Goal: Obtain resource: Download file/media

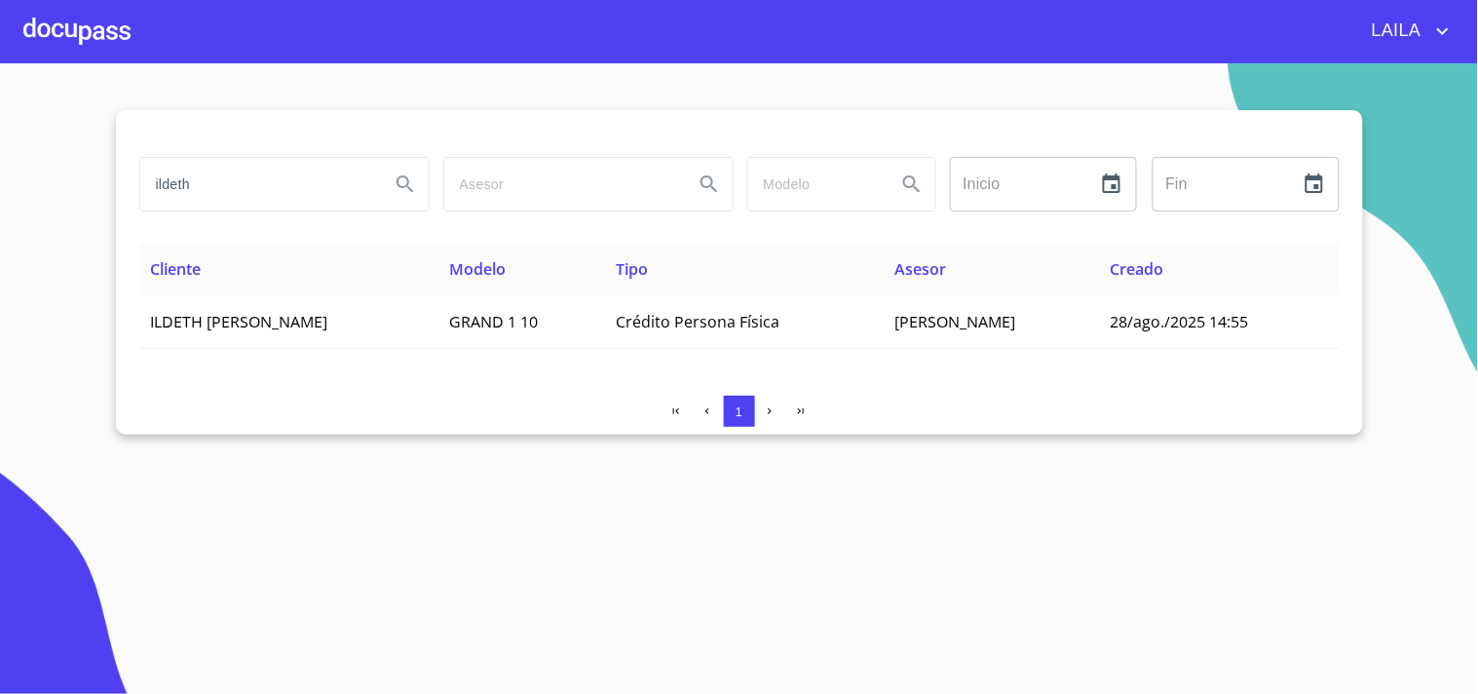
click at [253, 185] on input "ildeth" at bounding box center [257, 184] width 234 height 53
type input "[PERSON_NAME] [PERSON_NAME]"
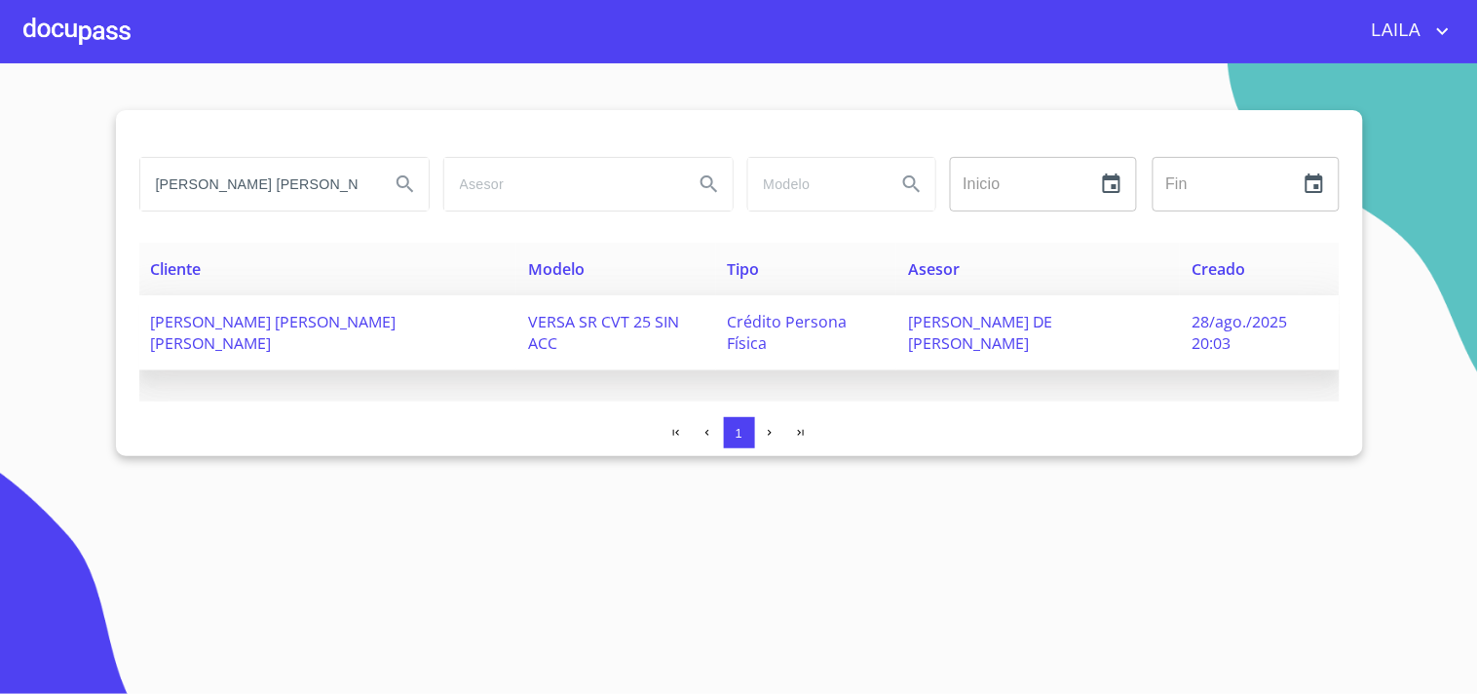
click at [287, 311] on span "[PERSON_NAME] [PERSON_NAME] [PERSON_NAME]" at bounding box center [274, 332] width 246 height 43
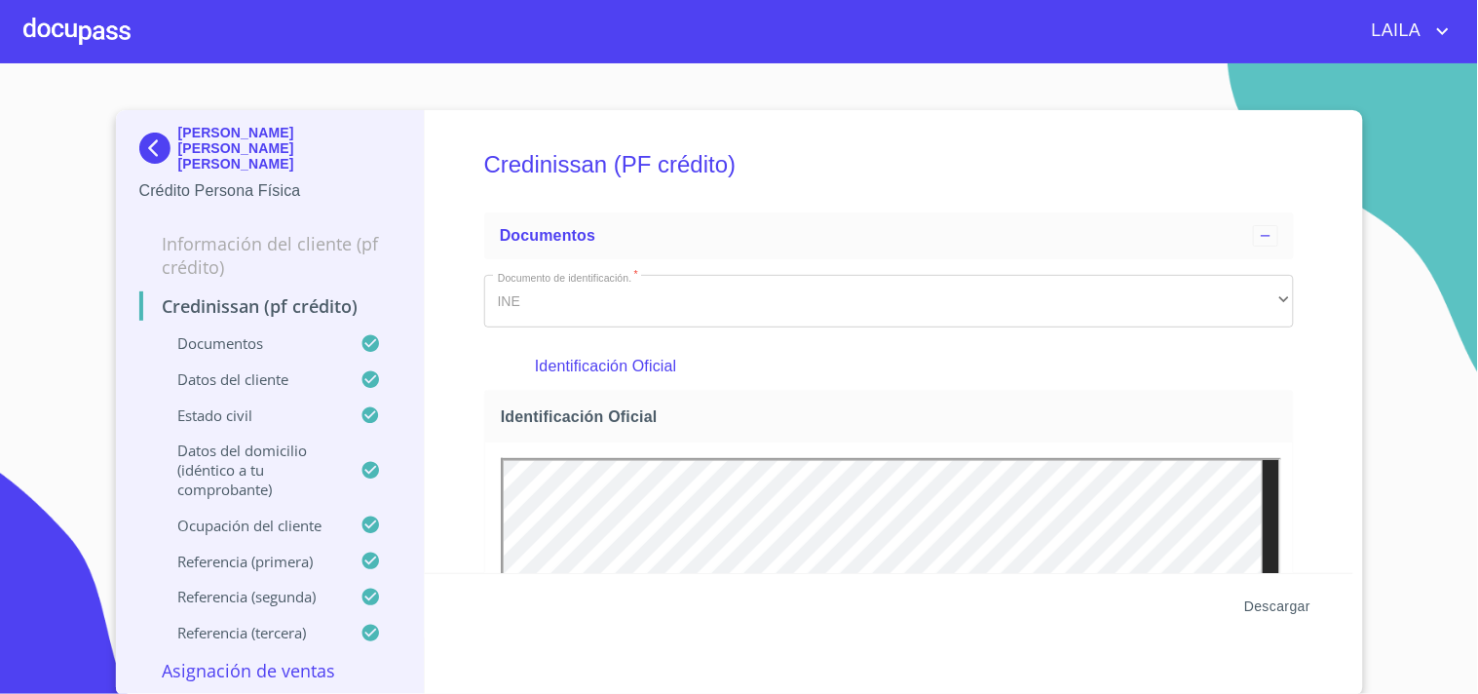
click at [1278, 609] on span "Descargar" at bounding box center [1277, 606] width 66 height 24
click at [159, 133] on img at bounding box center [158, 148] width 39 height 31
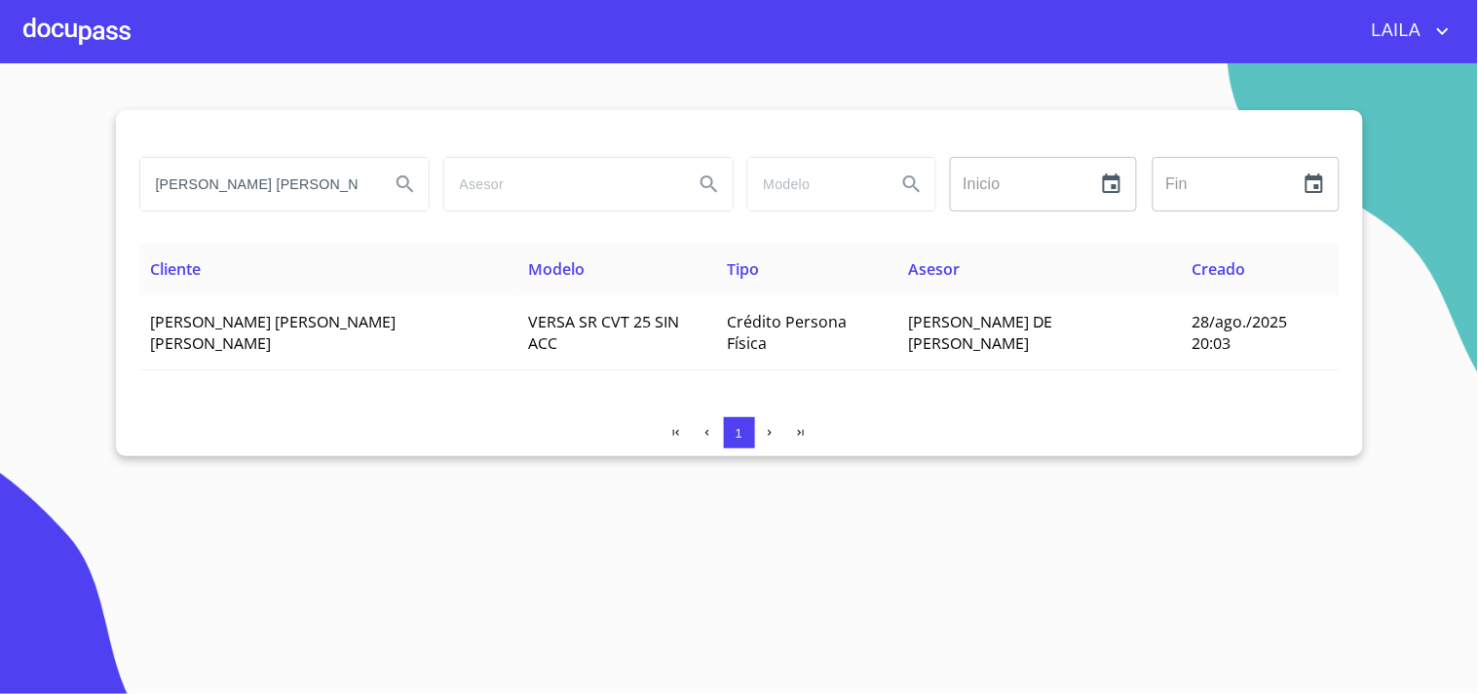
click at [328, 187] on input "[PERSON_NAME] [PERSON_NAME]" at bounding box center [257, 184] width 234 height 53
type input "[PERSON_NAME] [PERSON_NAME]"
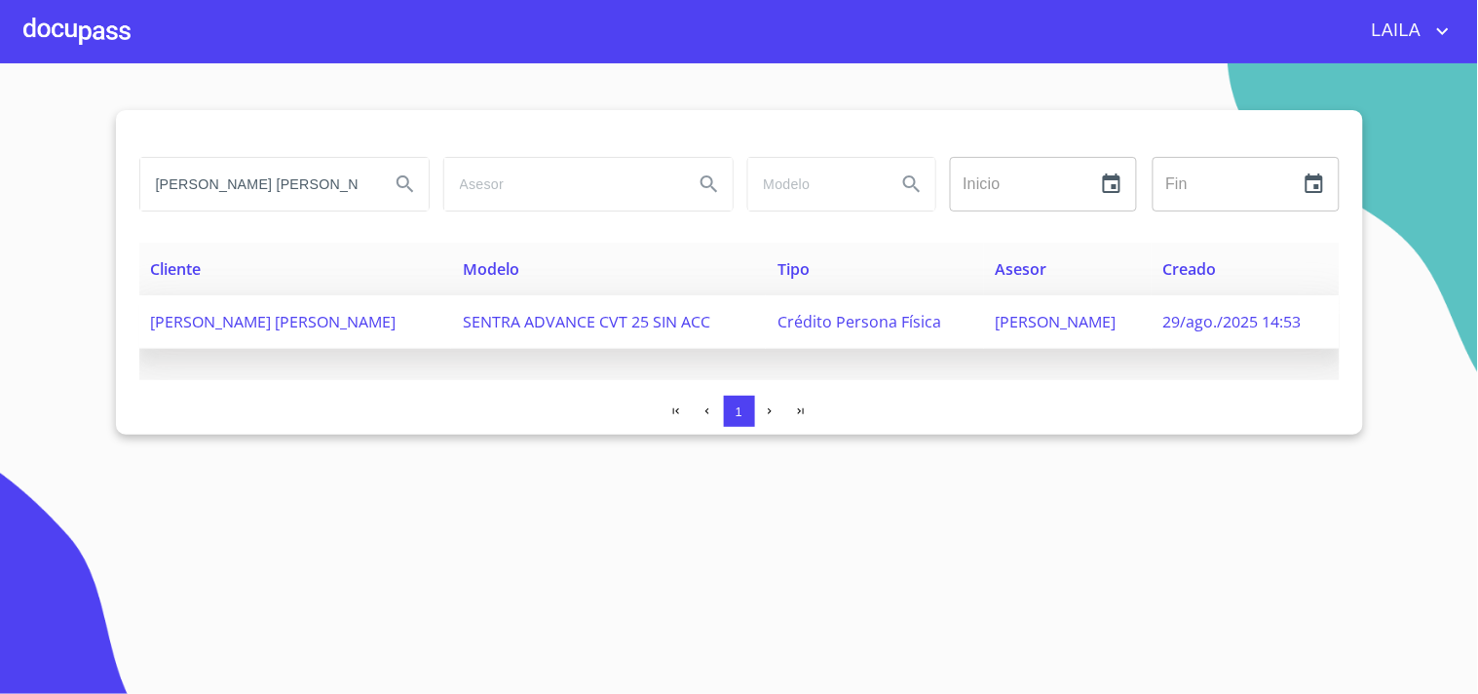
click at [392, 313] on td "[PERSON_NAME] [PERSON_NAME]" at bounding box center [295, 322] width 313 height 54
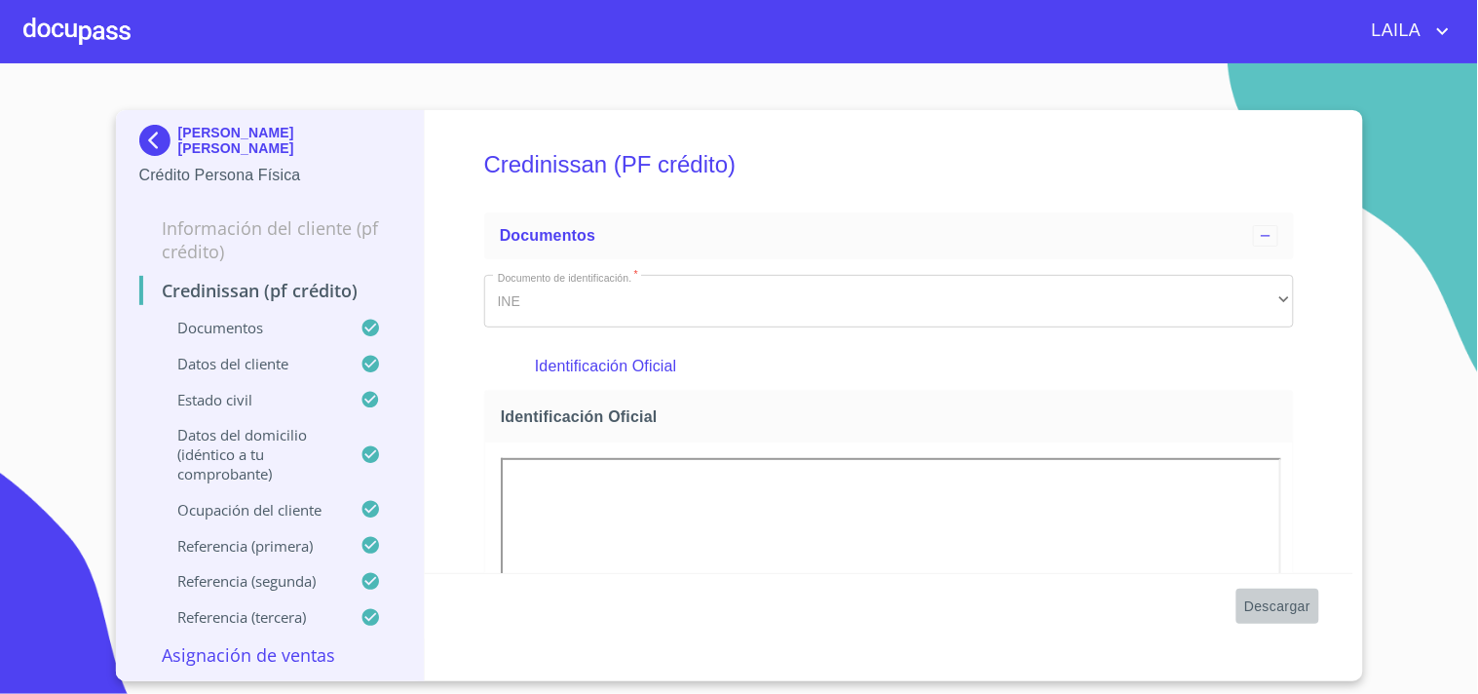
click at [1286, 605] on span "Descargar" at bounding box center [1277, 606] width 66 height 24
click at [150, 139] on img at bounding box center [158, 140] width 39 height 31
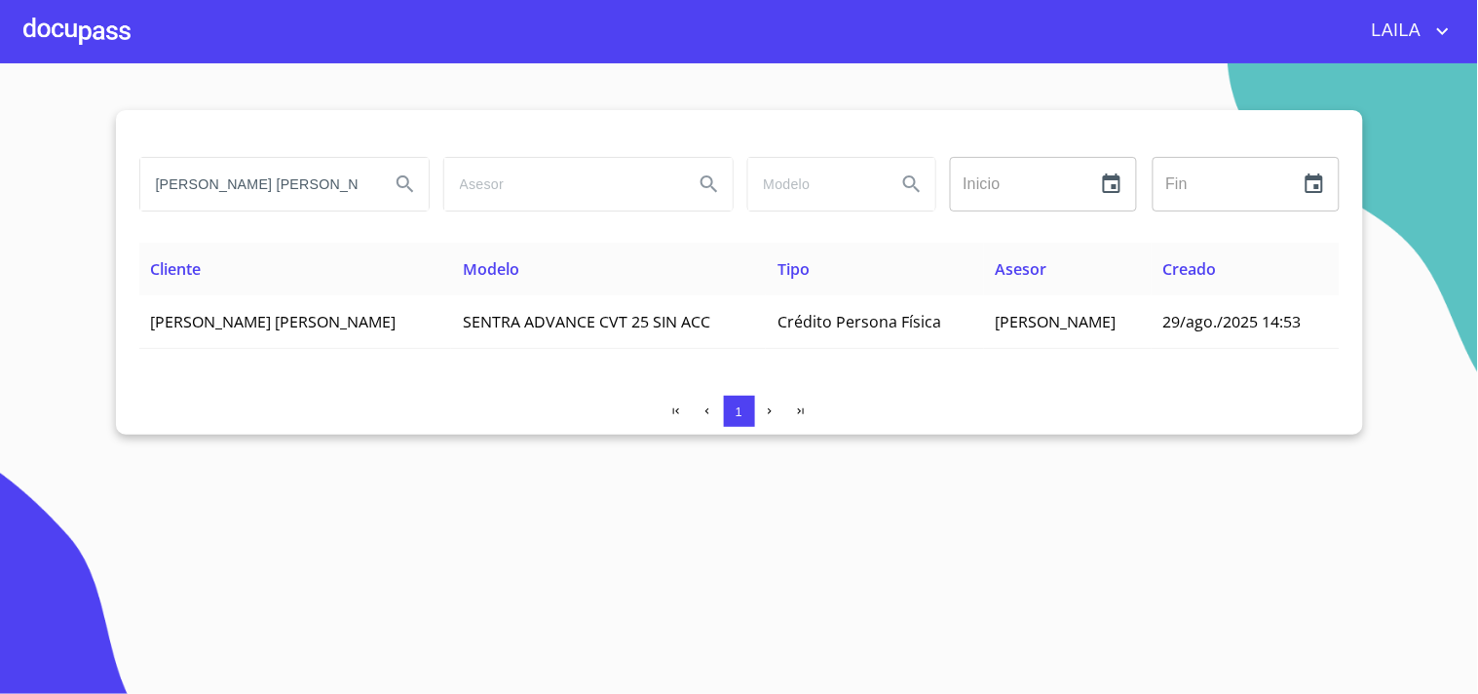
click at [264, 195] on input "[PERSON_NAME] [PERSON_NAME]" at bounding box center [257, 184] width 234 height 53
type input "mangueras metalicas"
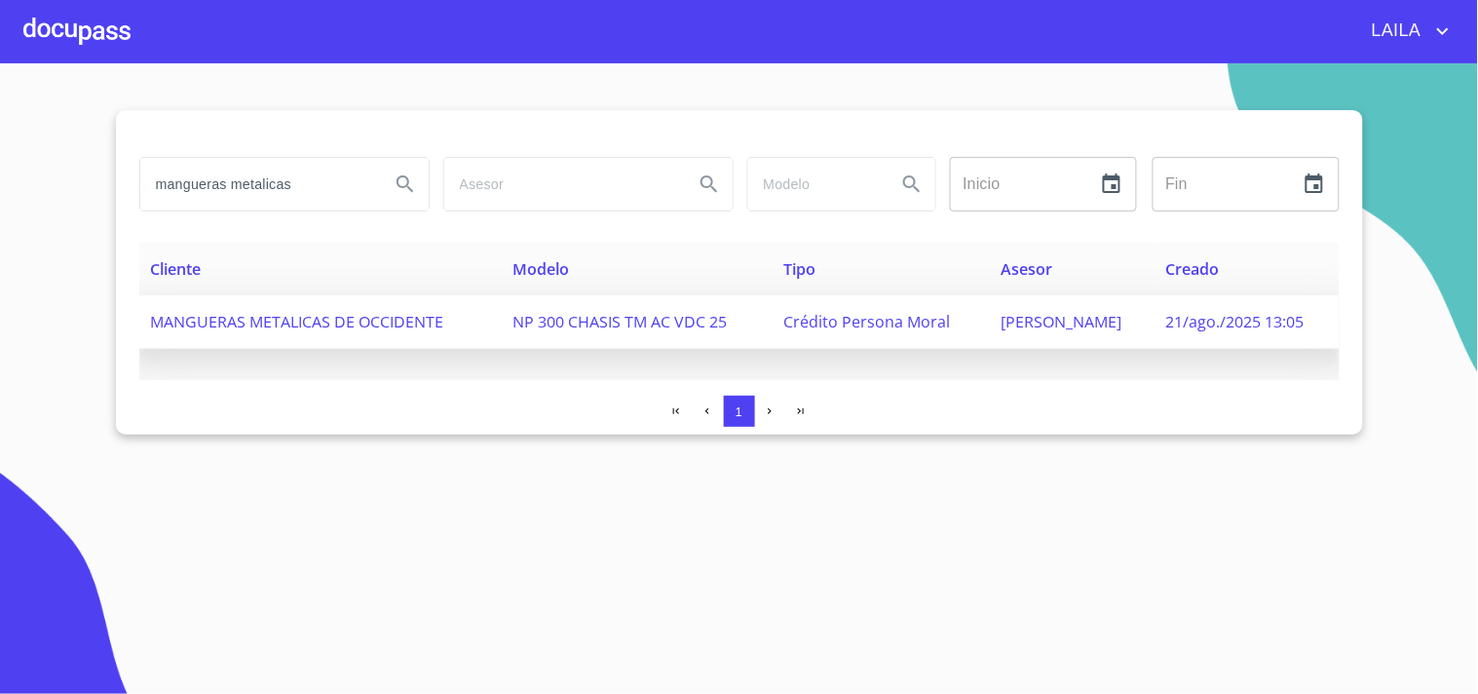
click at [308, 322] on span "MANGUERAS METALICAS DE OCCIDENTE" at bounding box center [297, 321] width 293 height 21
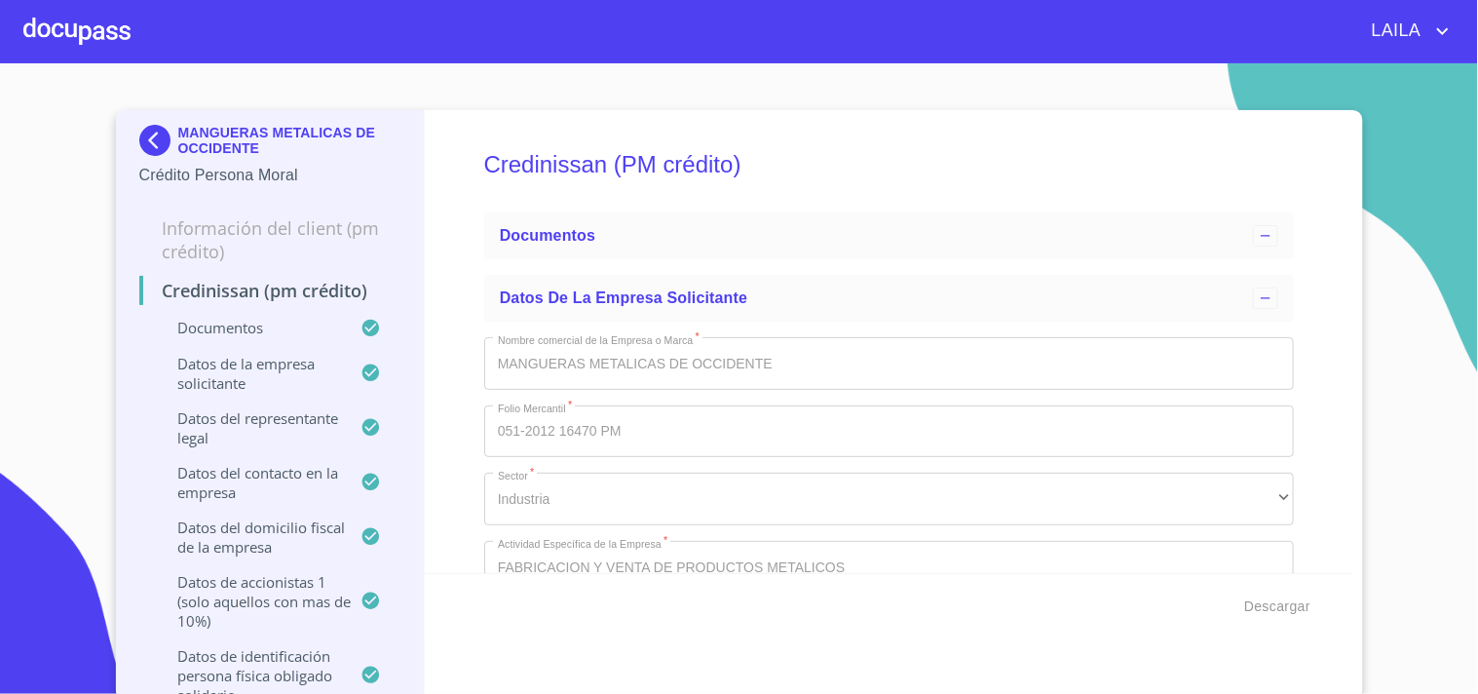
type input "18 de ago. de 1956"
